Goal: Task Accomplishment & Management: Use online tool/utility

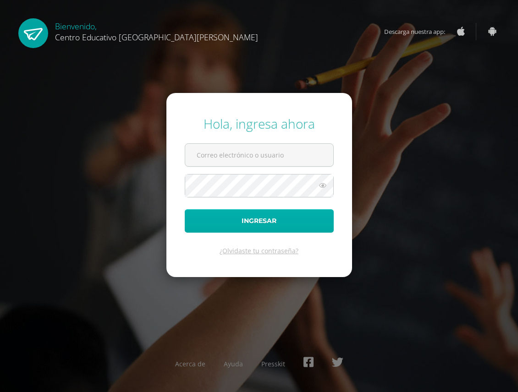
type input "[PERSON_NAME][EMAIL_ADDRESS][PERSON_NAME][DOMAIN_NAME]"
click at [270, 218] on button "Ingresar" at bounding box center [259, 220] width 149 height 23
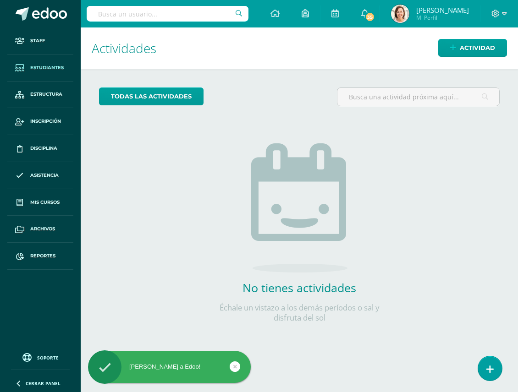
click at [59, 70] on span "Estudiantes" at bounding box center [46, 67] width 33 height 7
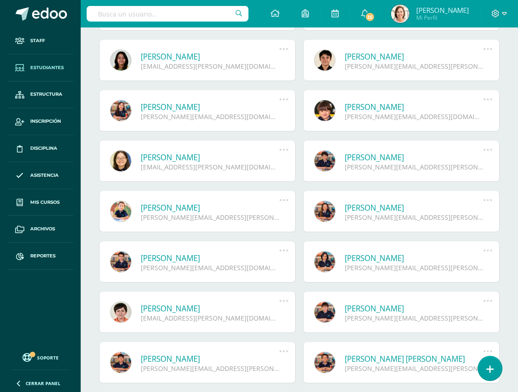
scroll to position [521, 0]
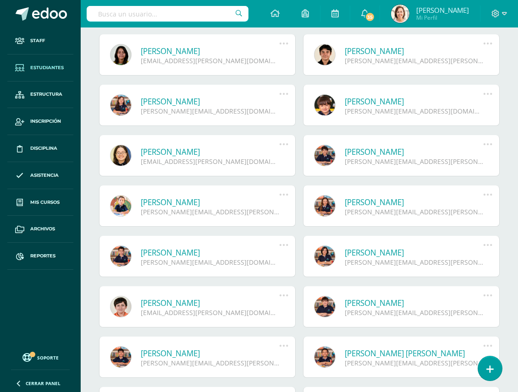
click at [174, 202] on link "[PERSON_NAME]" at bounding box center [210, 202] width 138 height 11
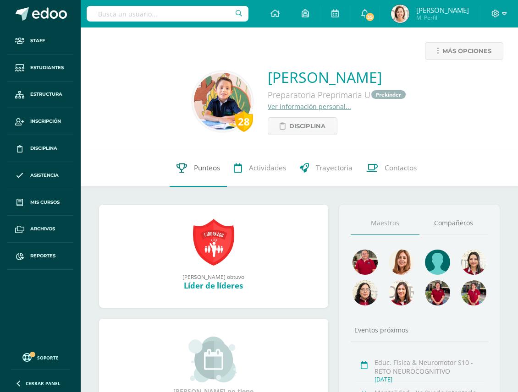
click at [198, 171] on span "Punteos" at bounding box center [207, 168] width 26 height 10
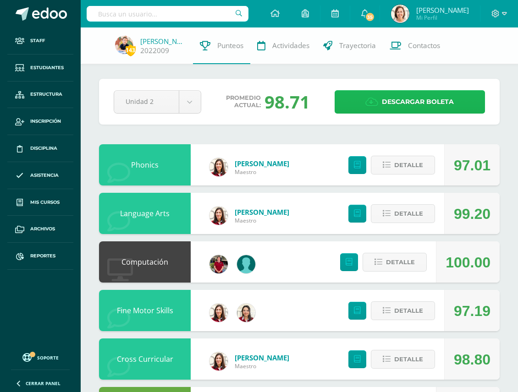
click at [400, 102] on span "Descargar boleta" at bounding box center [417, 102] width 72 height 22
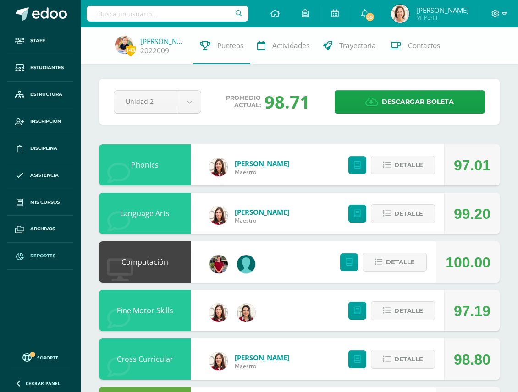
click at [40, 253] on span "Reportes" at bounding box center [42, 255] width 25 height 7
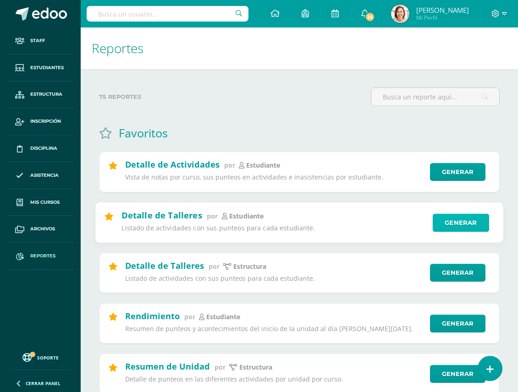
click at [452, 220] on link "Generar" at bounding box center [460, 222] width 56 height 18
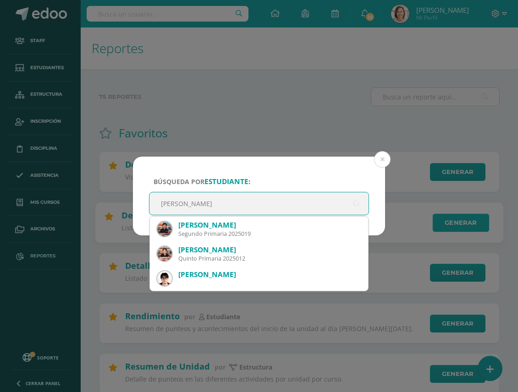
type input "[PERSON_NAME]"
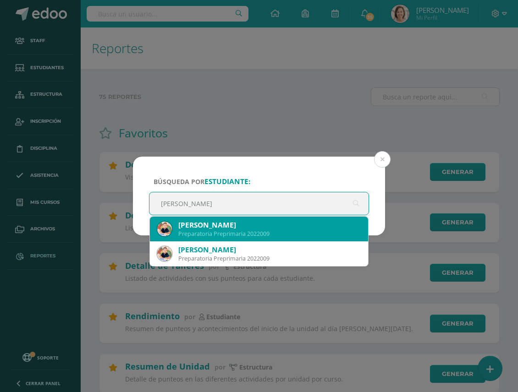
click at [228, 227] on div "[PERSON_NAME]" at bounding box center [269, 225] width 182 height 10
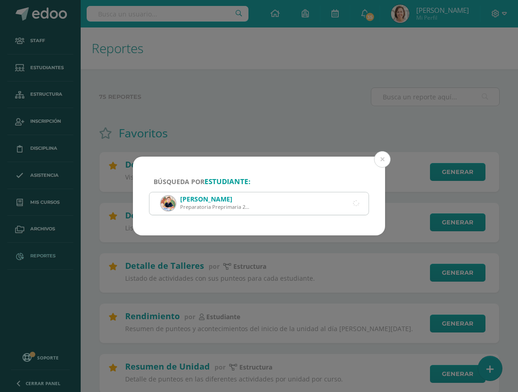
click at [267, 200] on div "[PERSON_NAME] Preparatoria Preprimaria 2022009" at bounding box center [258, 203] width 219 height 22
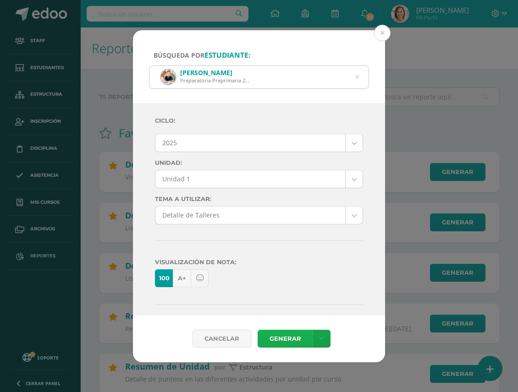
click at [294, 338] on link "Generar" at bounding box center [284, 339] width 55 height 18
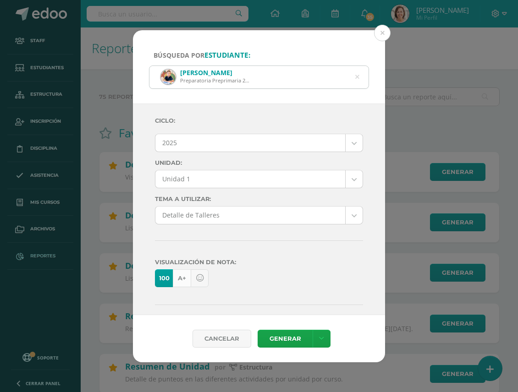
click at [178, 278] on link "A+" at bounding box center [182, 278] width 18 height 18
click at [279, 335] on link "Generar" at bounding box center [284, 339] width 55 height 18
click at [201, 277] on icon at bounding box center [199, 278] width 7 height 8
click at [274, 338] on link "Generar" at bounding box center [284, 339] width 55 height 18
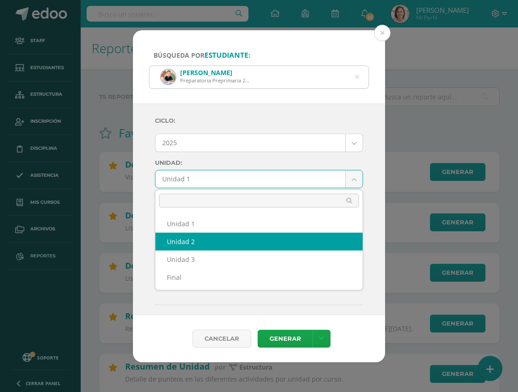
select select "Unidad 2"
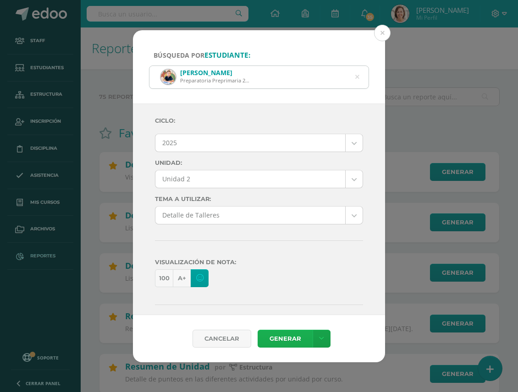
click at [275, 338] on link "Generar" at bounding box center [284, 339] width 55 height 18
click at [179, 275] on link "A+" at bounding box center [182, 278] width 18 height 18
click at [290, 337] on link "Generar" at bounding box center [284, 339] width 55 height 18
click at [163, 277] on link "100" at bounding box center [164, 278] width 18 height 18
click at [278, 344] on link "Generar" at bounding box center [284, 339] width 55 height 18
